Goal: Task Accomplishment & Management: Manage account settings

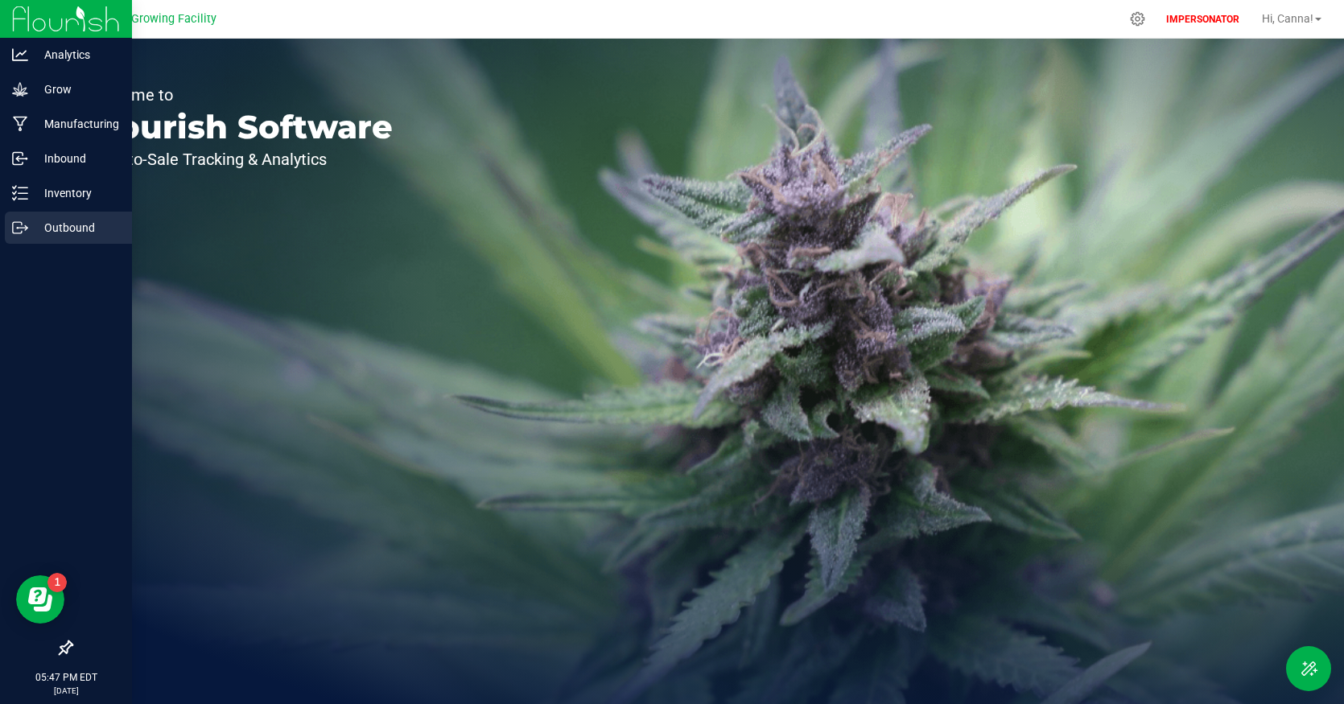
click at [72, 218] on p "Outbound" at bounding box center [76, 227] width 97 height 19
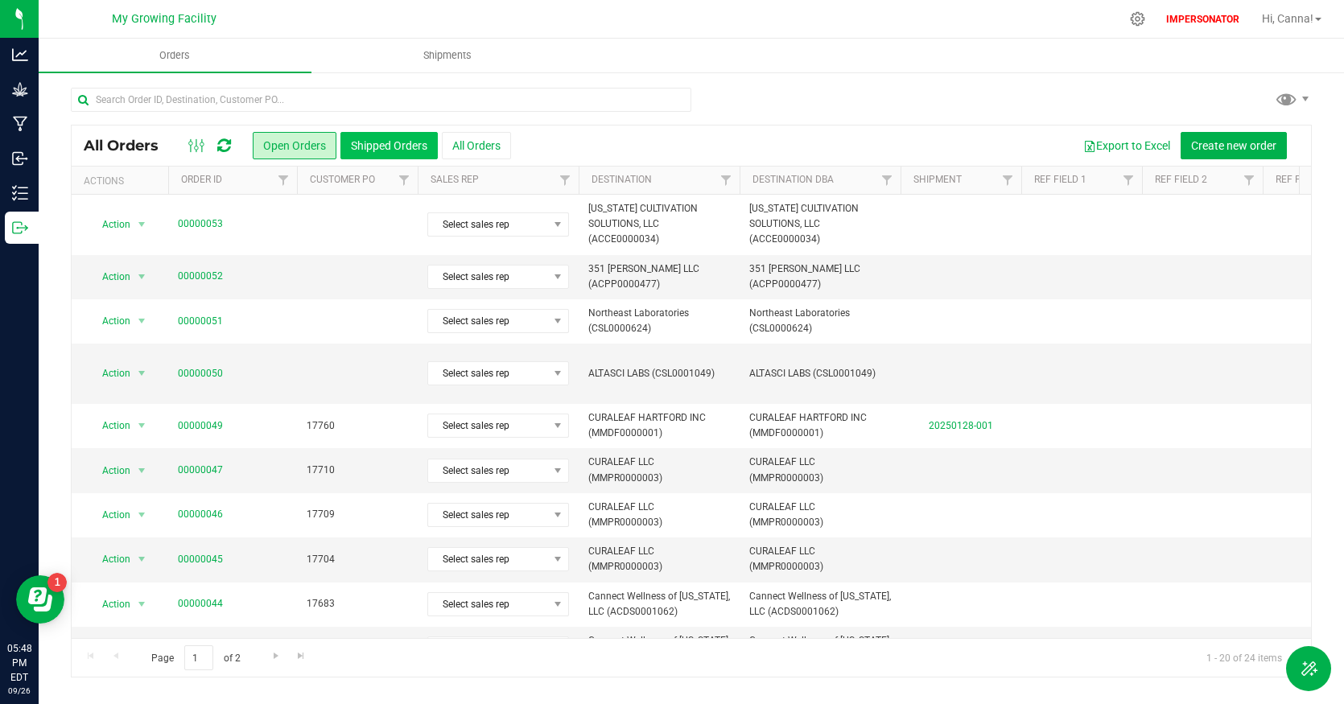
click at [374, 154] on button "Shipped Orders" at bounding box center [388, 145] width 97 height 27
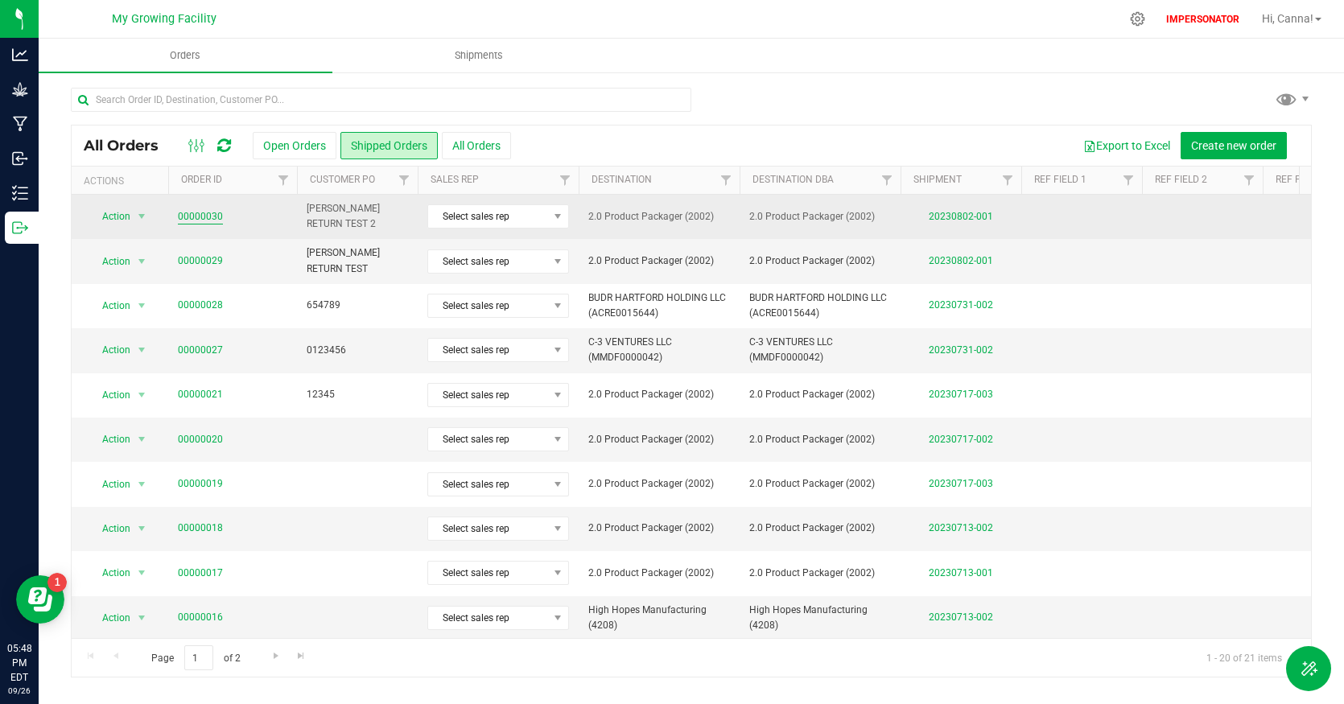
click at [208, 220] on link "00000030" at bounding box center [200, 216] width 45 height 15
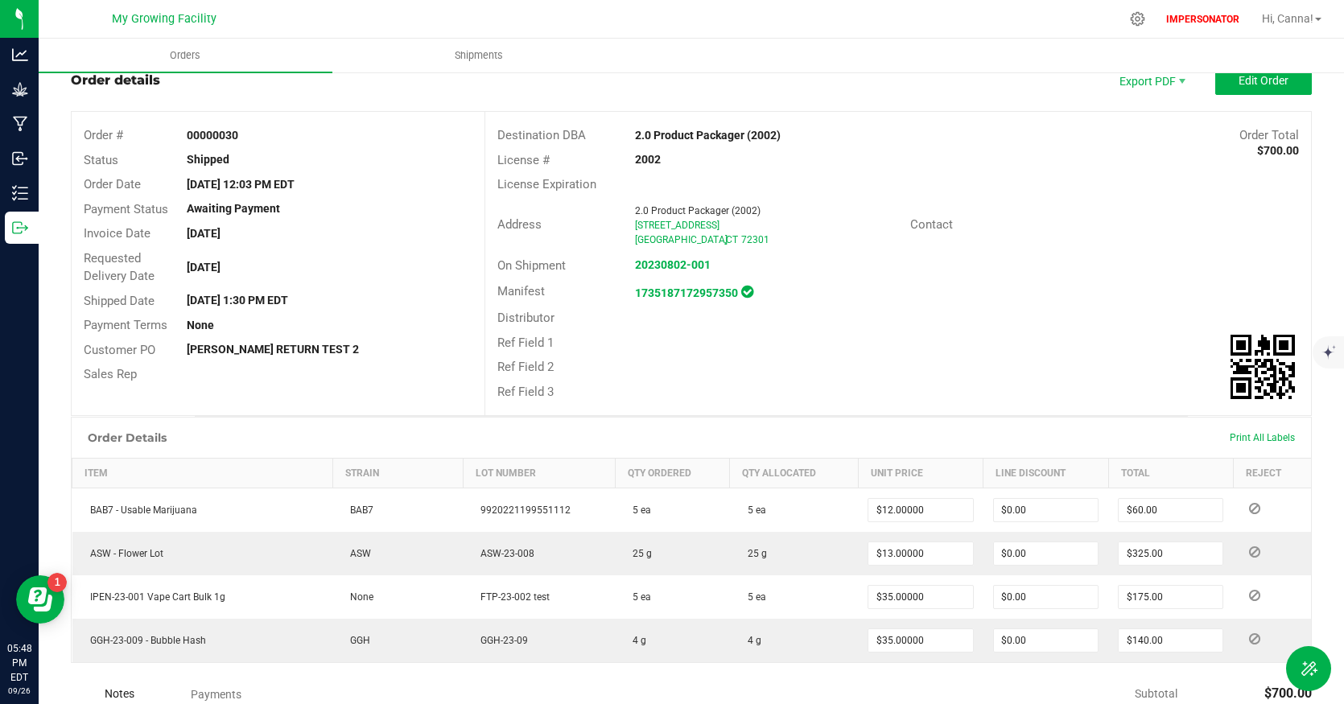
scroll to position [58, 0]
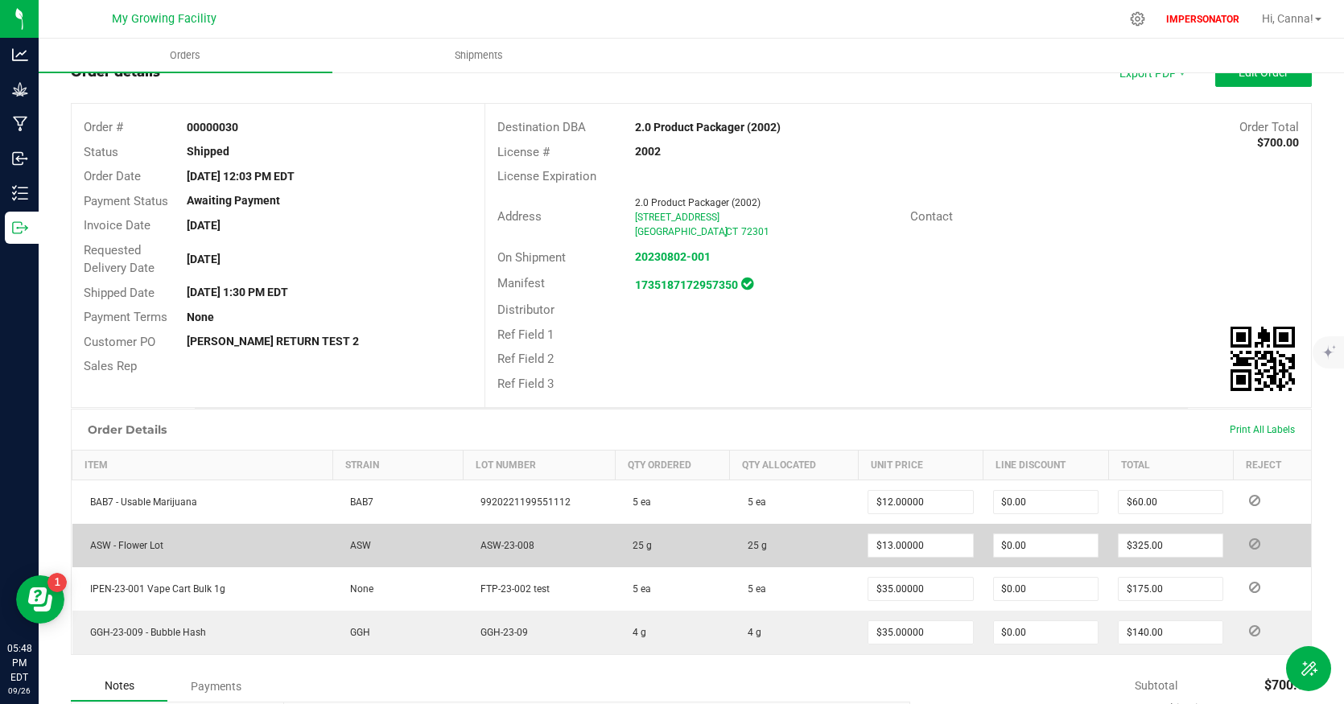
click at [1249, 545] on icon at bounding box center [1254, 544] width 11 height 10
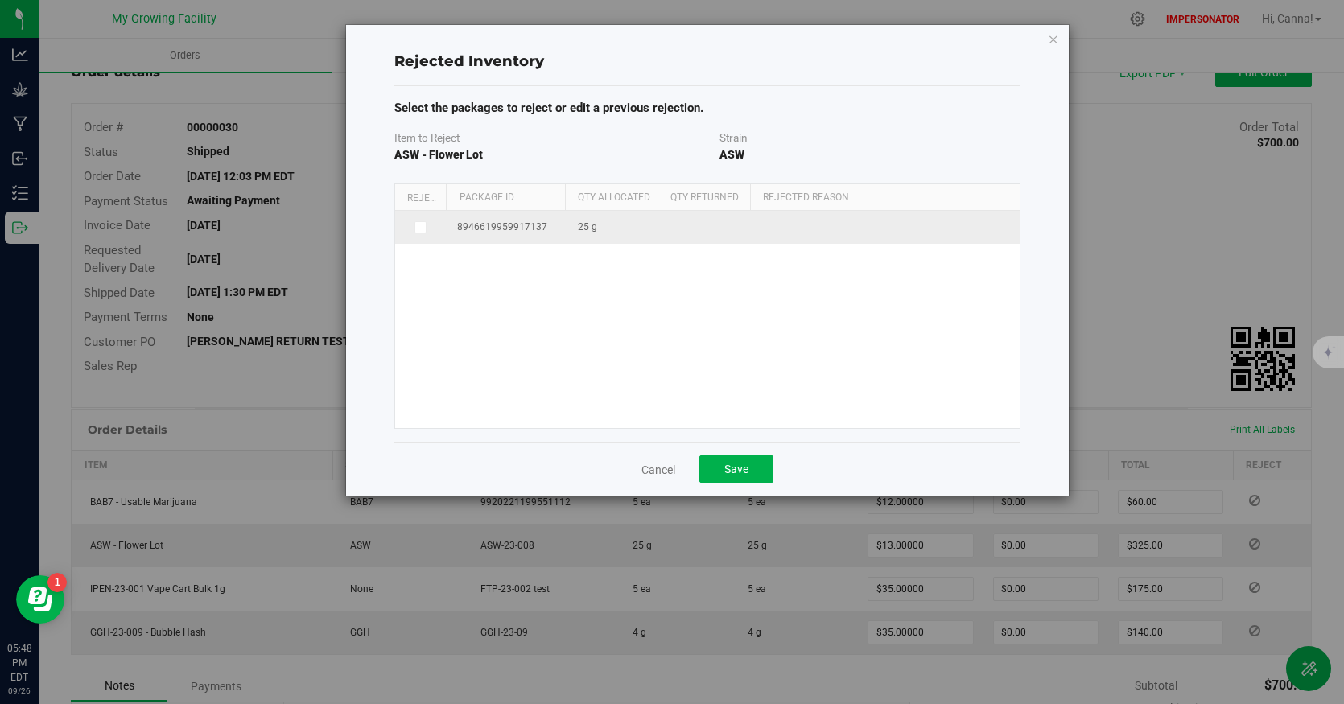
click at [417, 227] on icon at bounding box center [419, 227] width 8 height 0
click at [0, 0] on input "checkbox" at bounding box center [0, 0] width 0 height 0
click at [685, 225] on span "25.0000 g 25" at bounding box center [709, 229] width 75 height 24
type input "2"
type input "5"
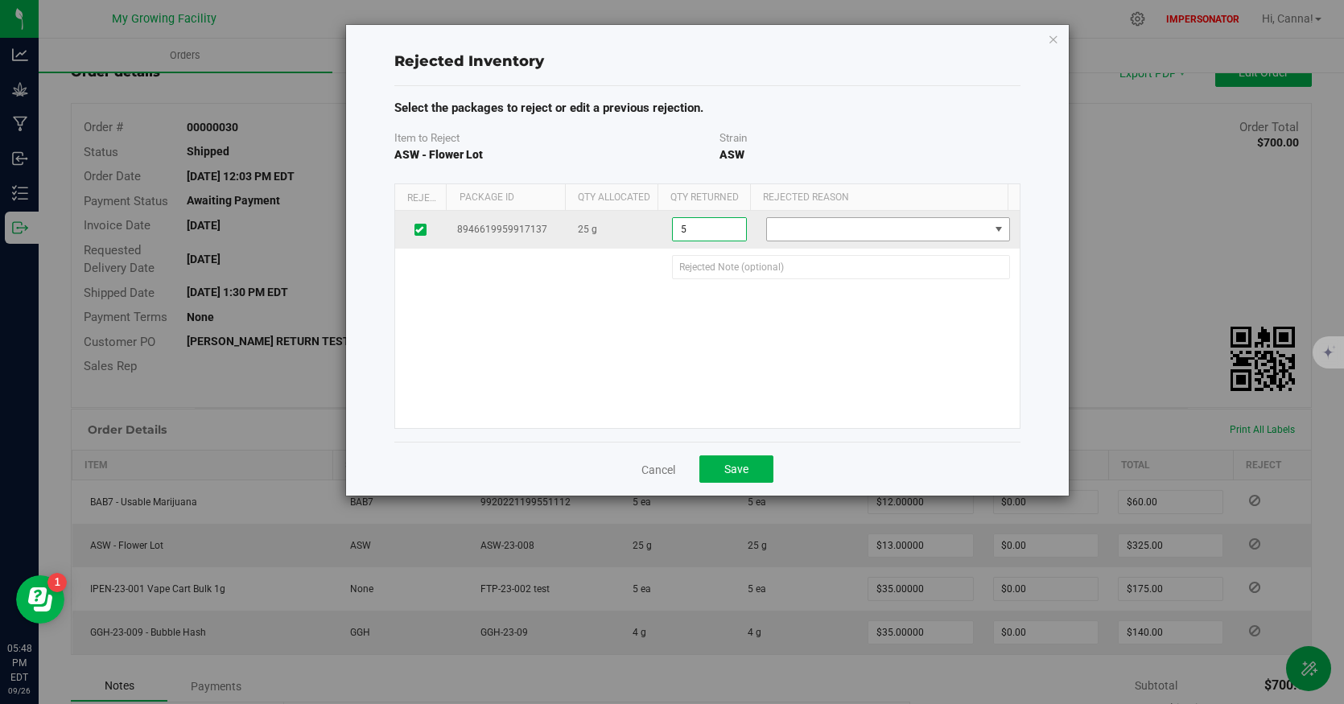
type input "5.0000 g"
click at [848, 234] on span at bounding box center [877, 229] width 221 height 23
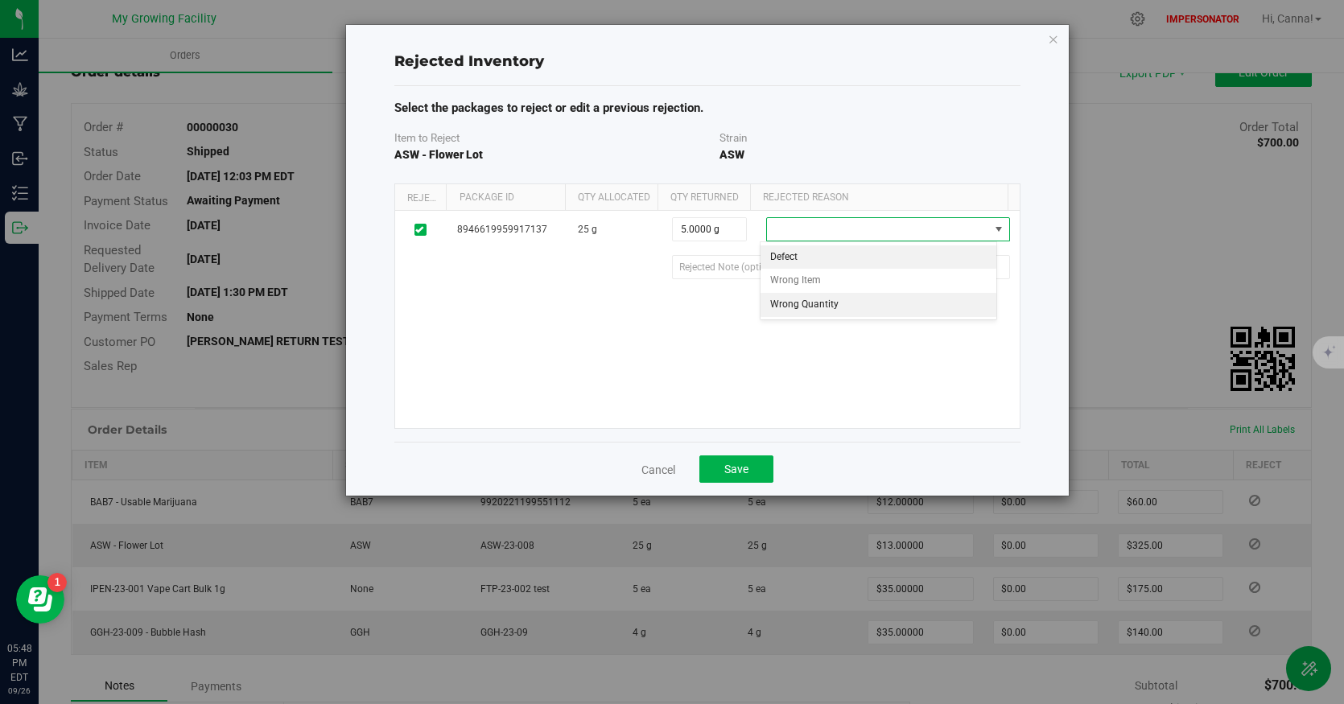
click at [850, 305] on li "Wrong Quantity" at bounding box center [878, 305] width 237 height 24
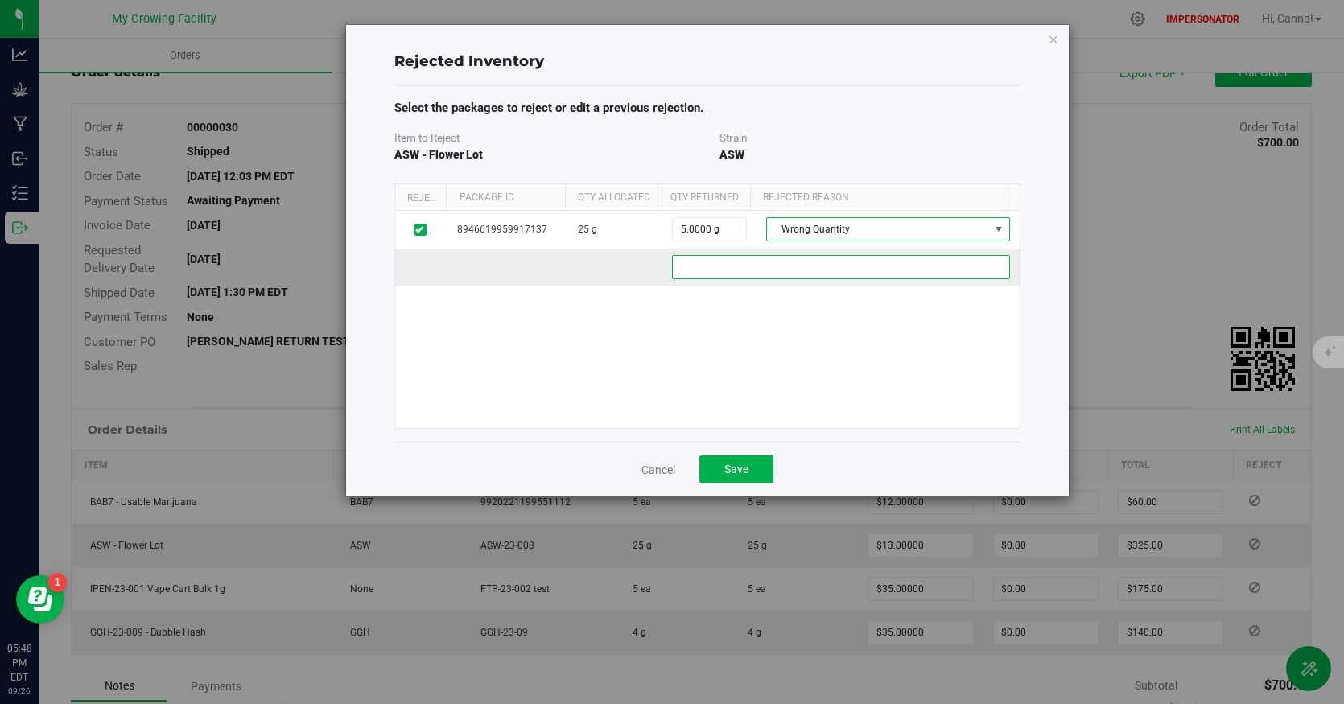
click at [806, 271] on 0c980287-bff9-41f8-87dd-f9ca52b00b27 "text" at bounding box center [841, 267] width 338 height 24
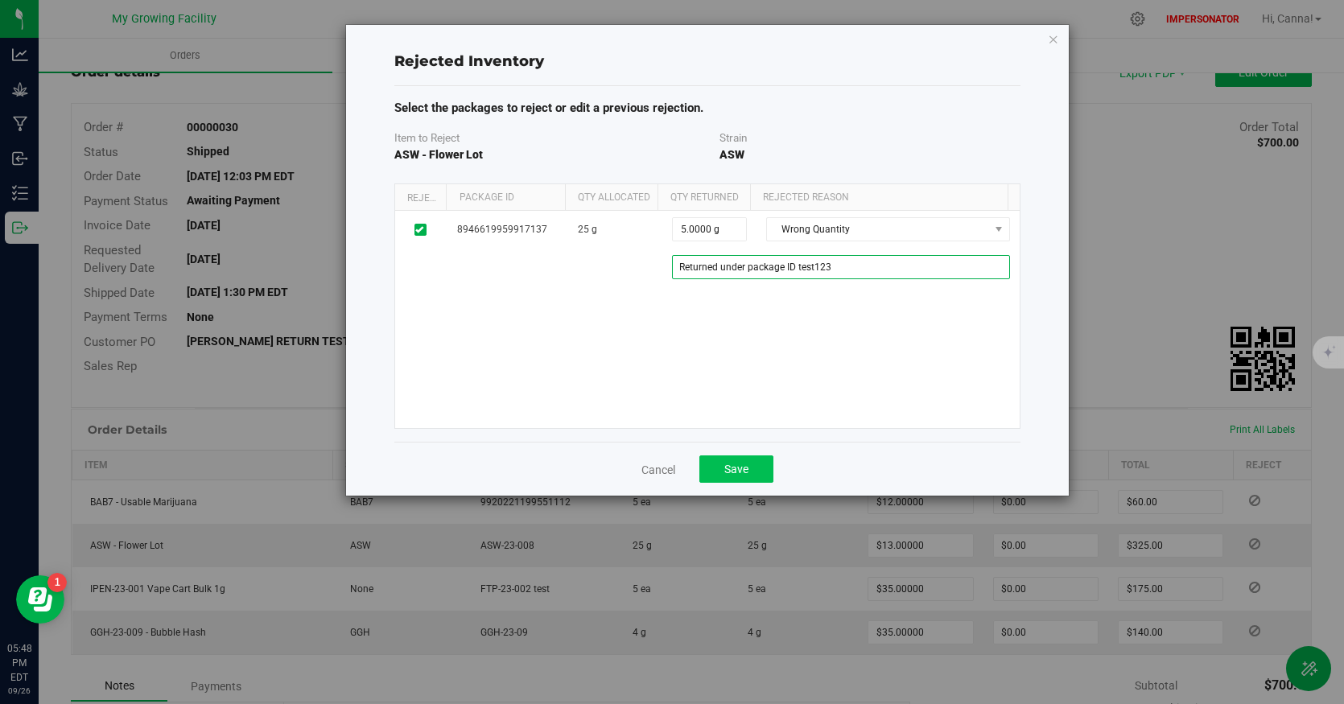
type 0c980287-bff9-41f8-87dd-f9ca52b00b27 "Returned under package ID test123"
click at [749, 467] on button "Save" at bounding box center [736, 468] width 74 height 27
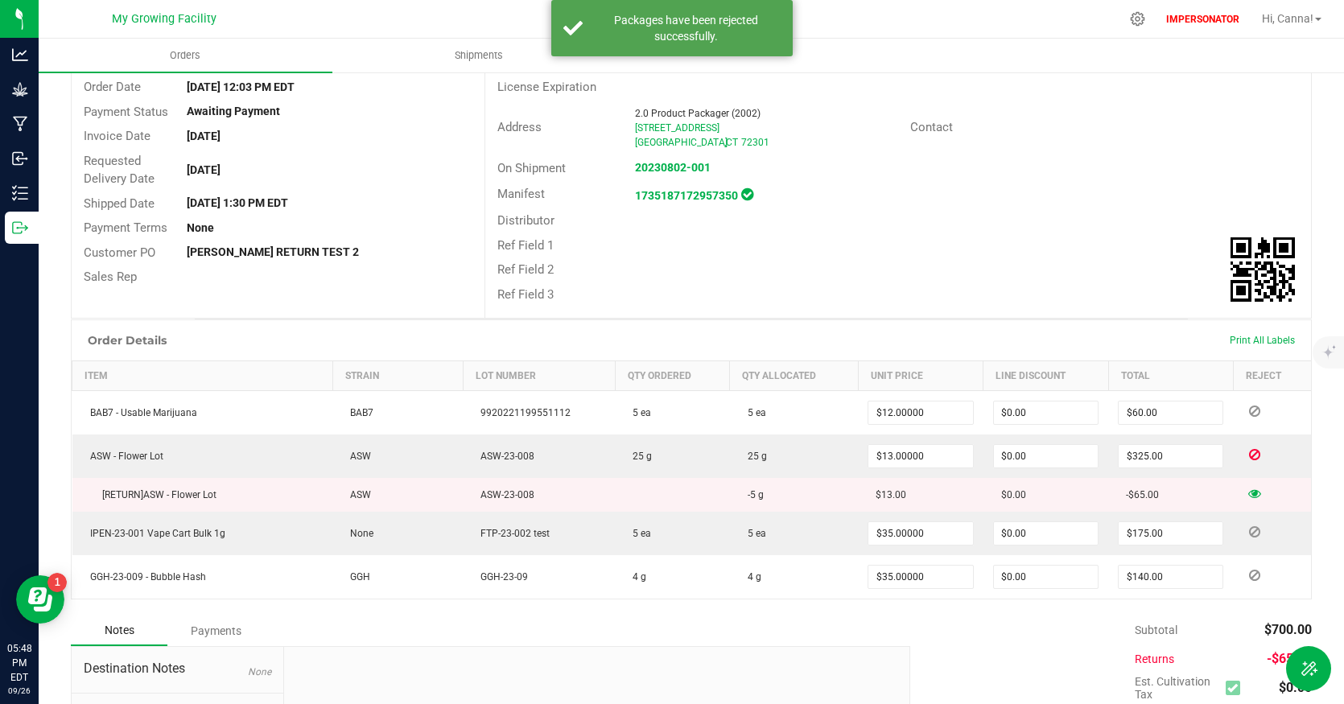
scroll to position [151, 0]
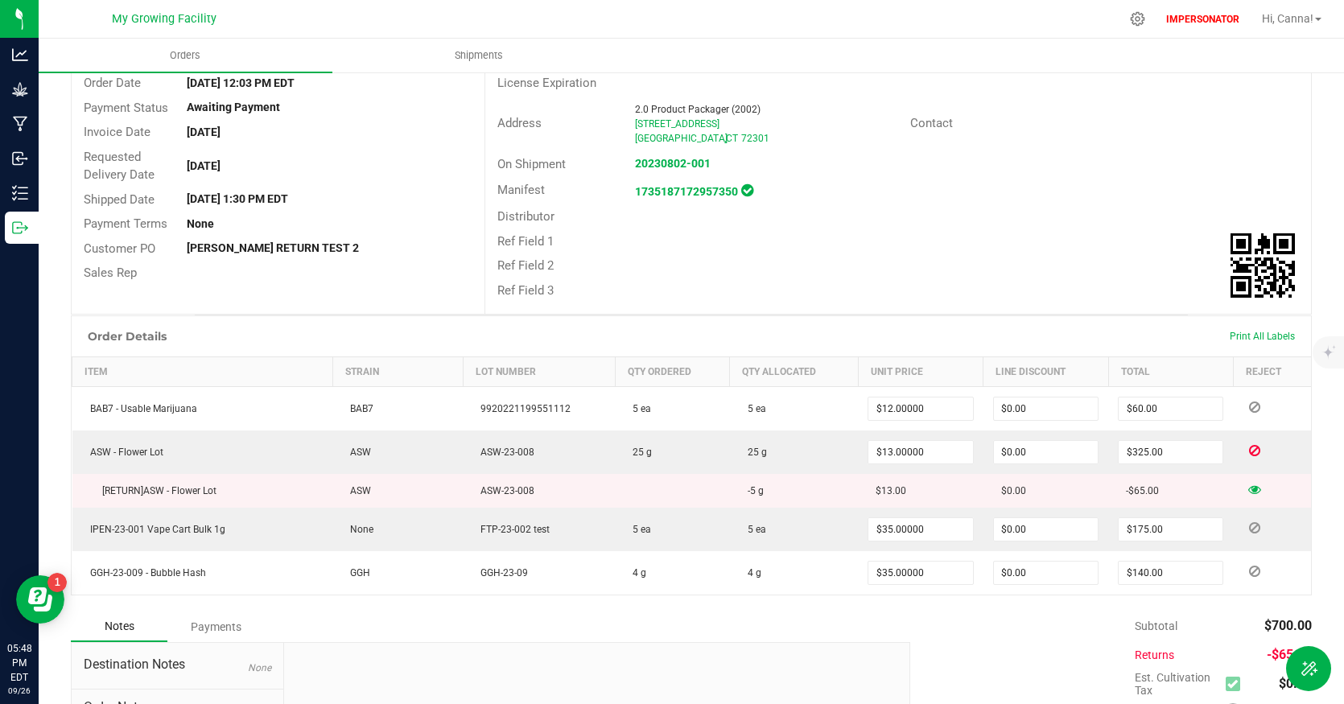
click at [1248, 490] on icon at bounding box center [1254, 489] width 13 height 10
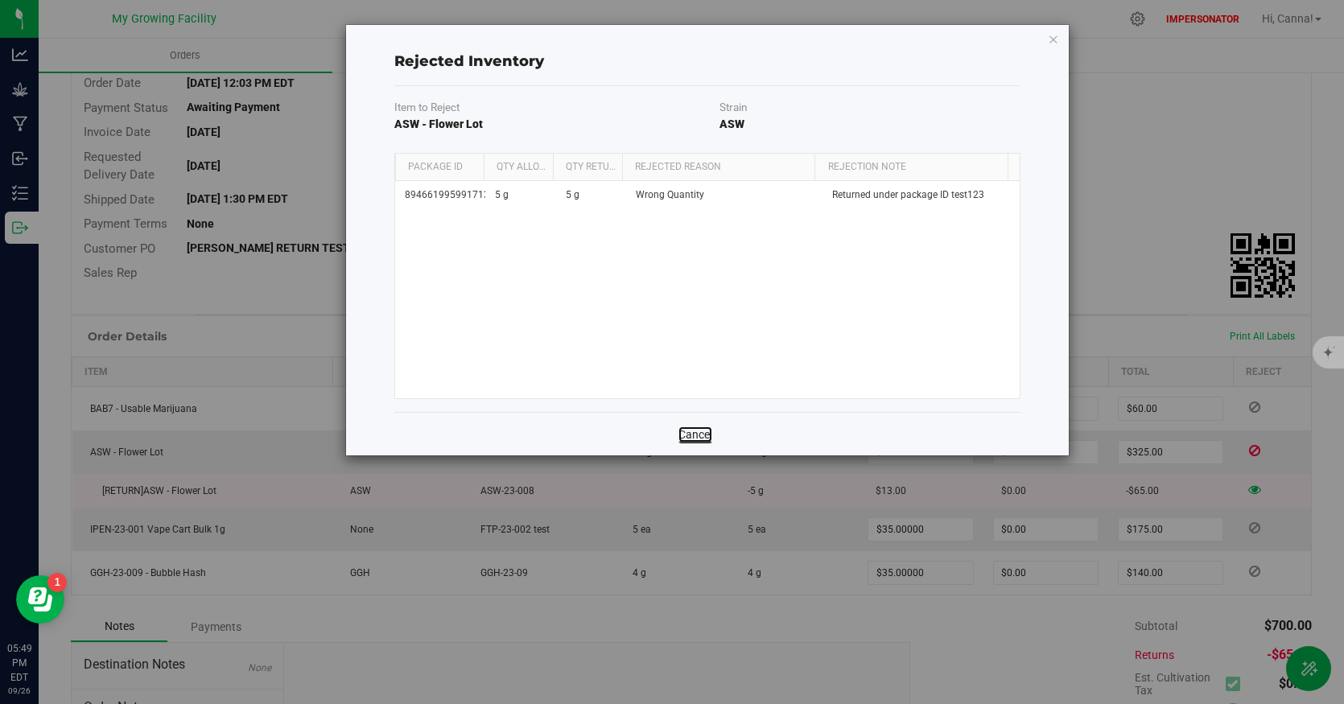
click at [705, 432] on link "Cancel" at bounding box center [695, 435] width 34 height 16
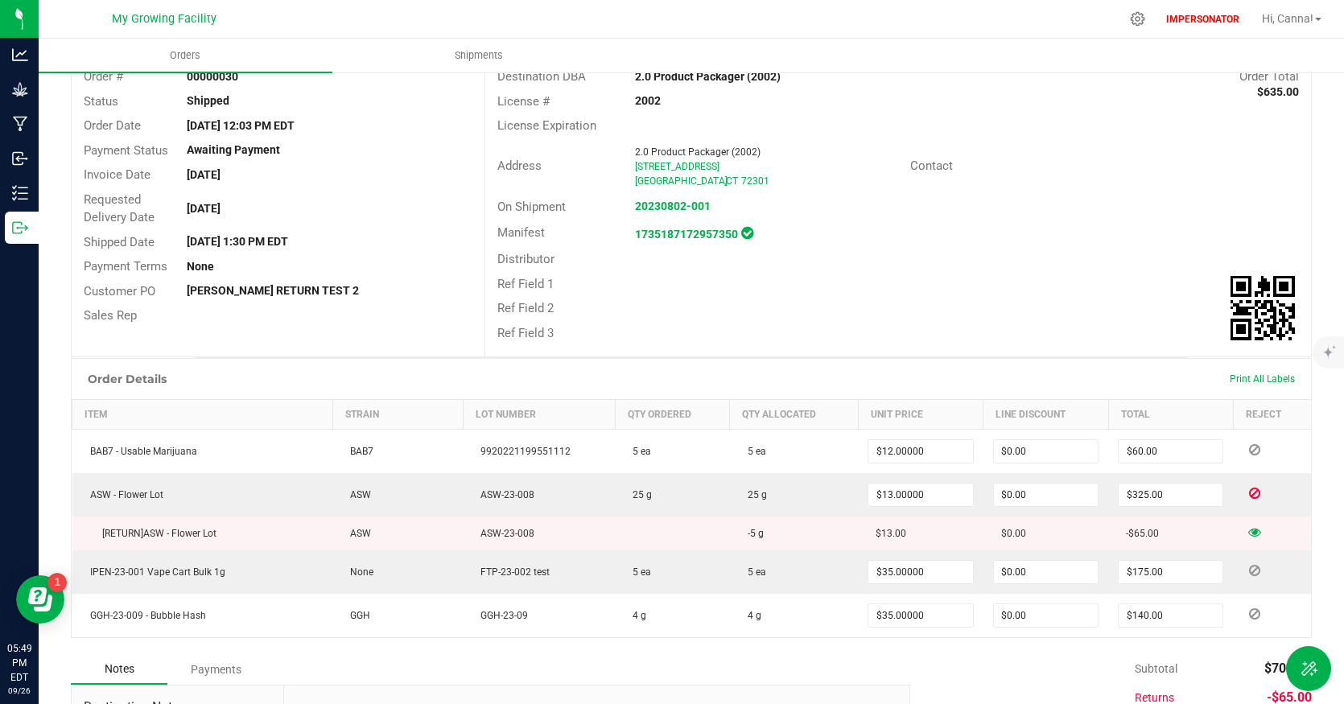
scroll to position [0, 0]
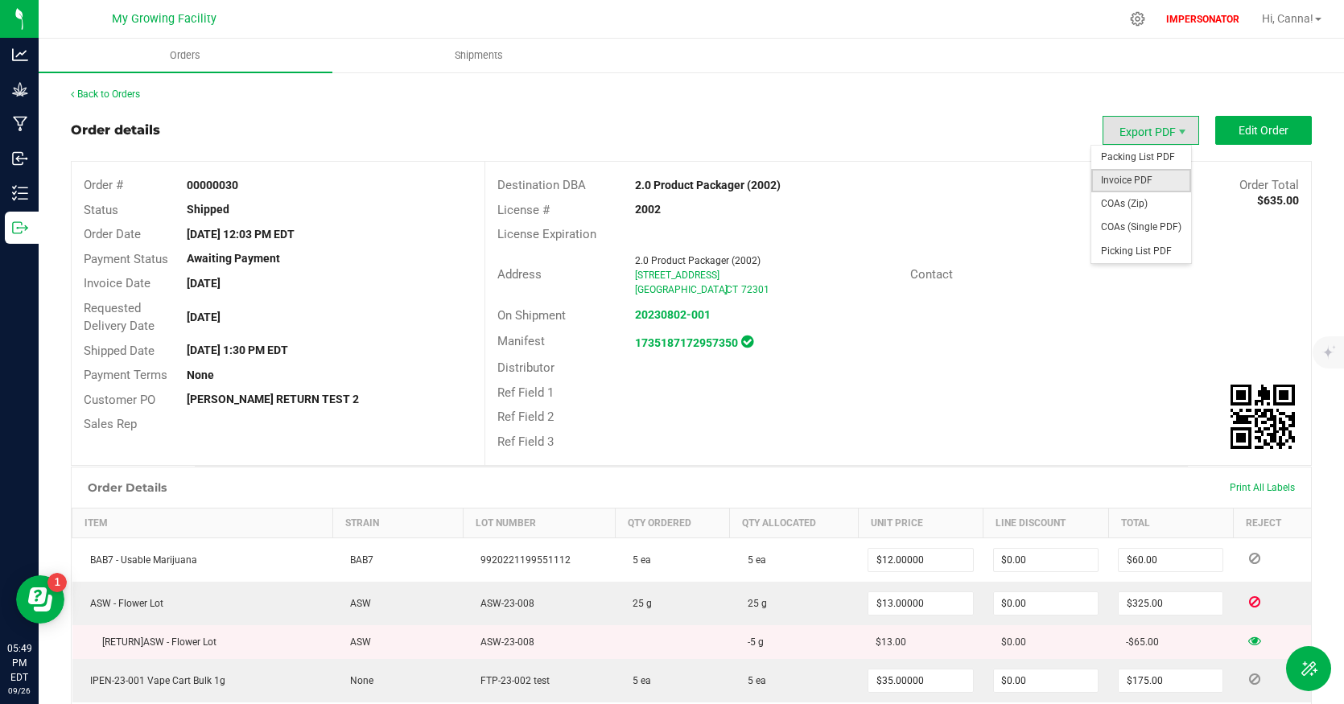
click at [1160, 185] on span "Invoice PDF" at bounding box center [1141, 180] width 100 height 23
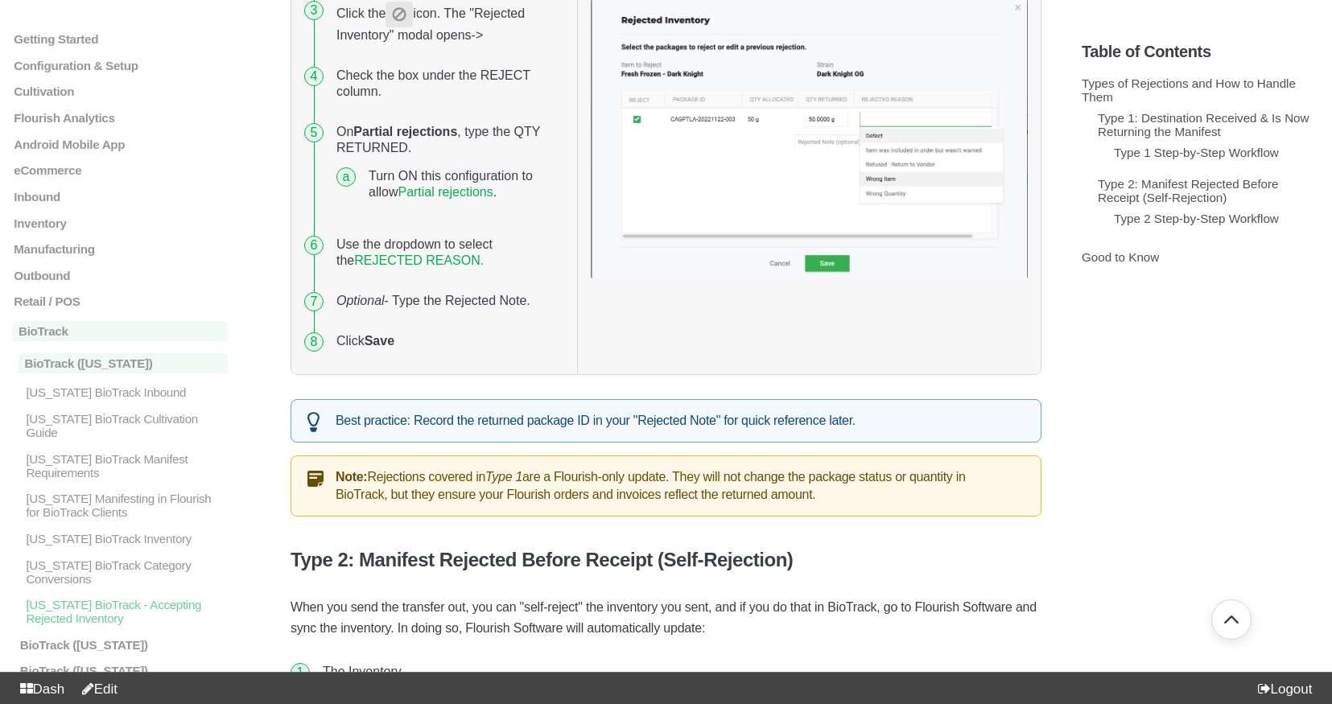
scroll to position [991, 0]
click at [471, 193] on link "Partial rejections" at bounding box center [445, 194] width 95 height 14
click at [415, 260] on link "REJECTED REASON." at bounding box center [419, 262] width 130 height 14
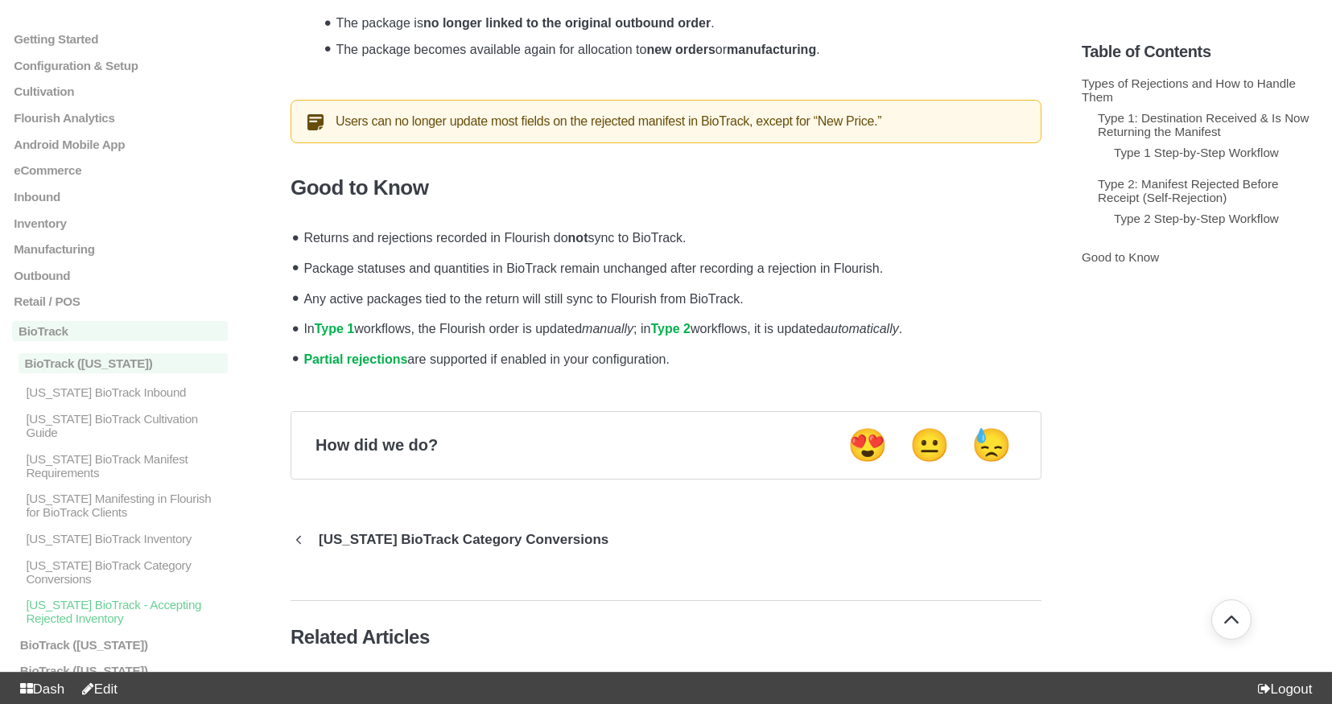
scroll to position [2743, 0]
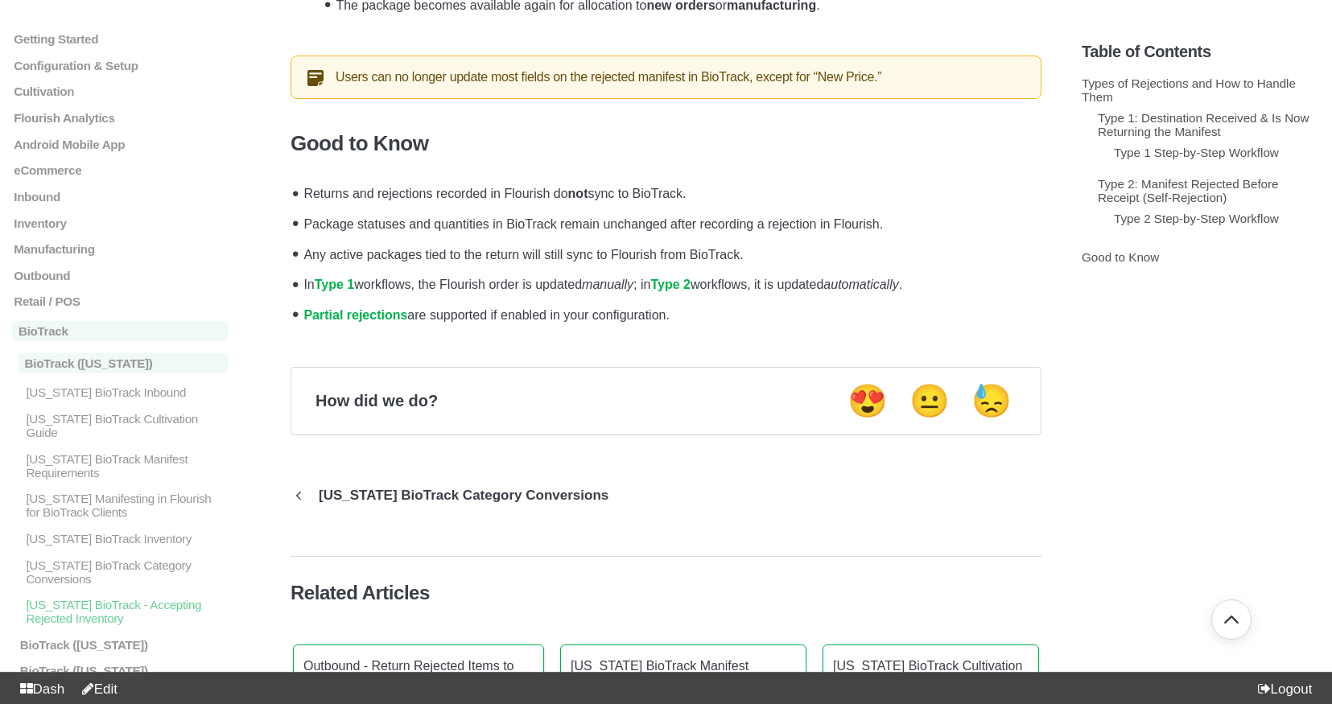
click at [346, 281] on strong "Type 1" at bounding box center [335, 285] width 40 height 14
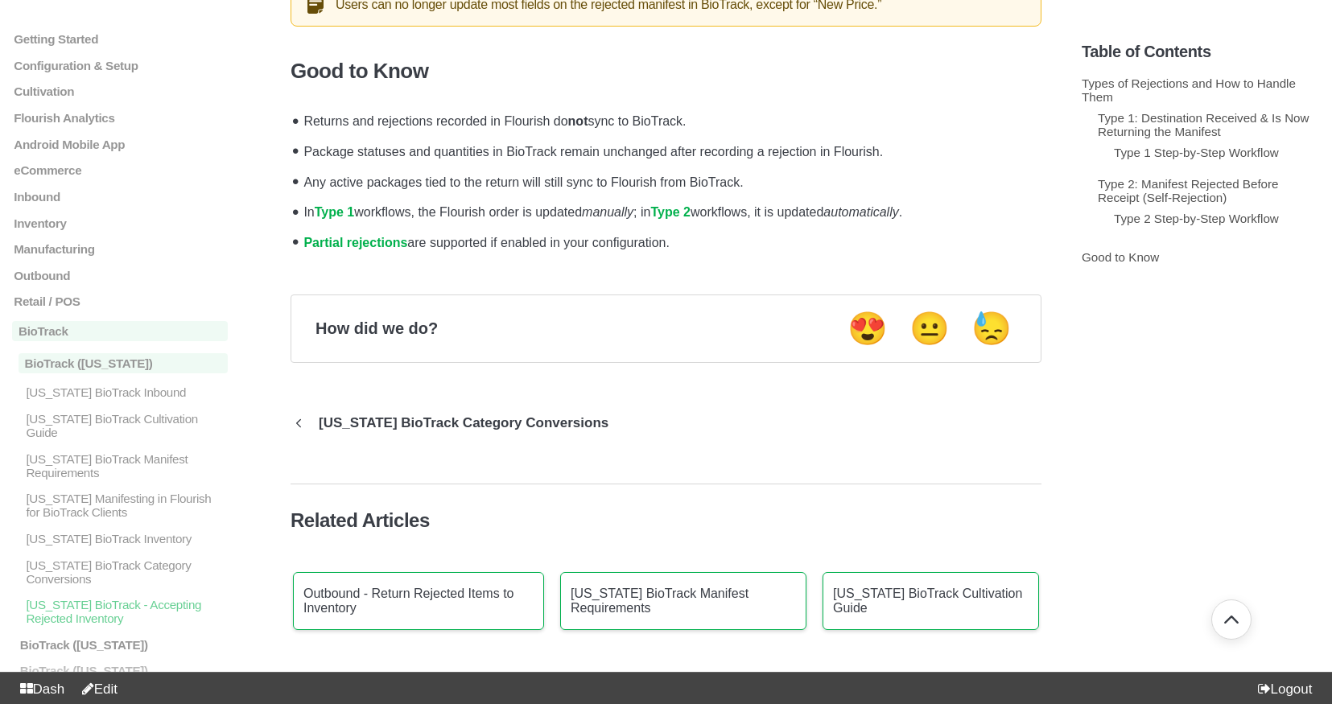
click at [687, 216] on strong "Type 2" at bounding box center [670, 212] width 40 height 14
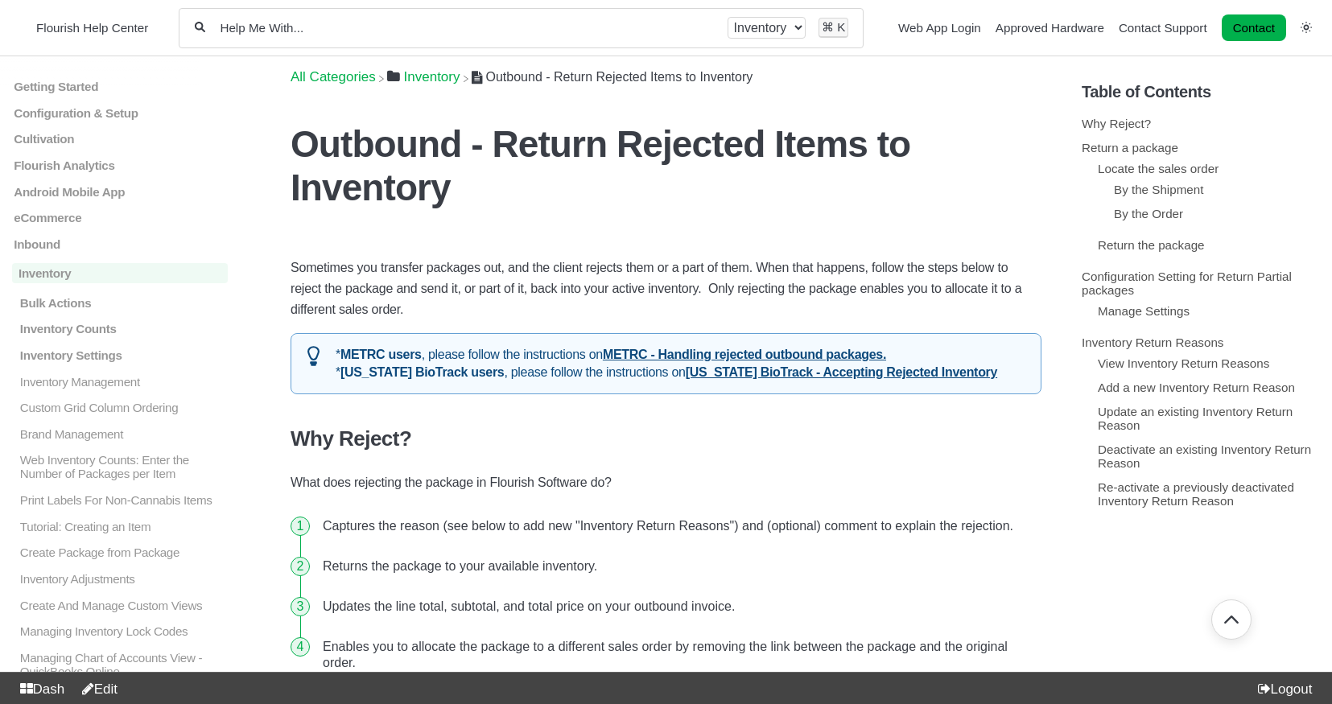
scroll to position [2022, 0]
click at [716, 365] on link "[US_STATE] BioTrack - Accepting Rejected Inventory" at bounding box center [841, 372] width 311 height 14
click at [637, 348] on link "METRC - Handling rejected outbound packages." at bounding box center [744, 355] width 283 height 14
